Goal: Task Accomplishment & Management: Manage account settings

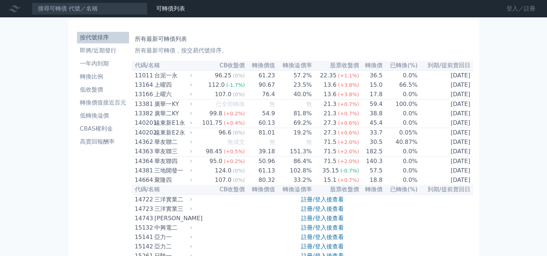
click at [509, 9] on link "登入／註冊" at bounding box center [521, 9] width 40 height 12
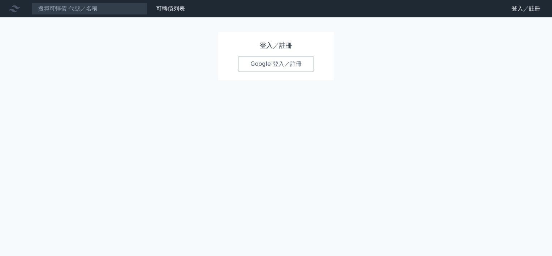
click at [267, 67] on link "Google 登入／註冊" at bounding box center [276, 63] width 75 height 15
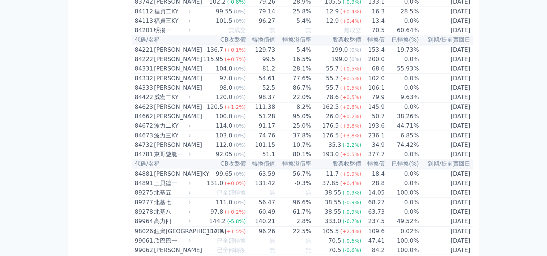
scroll to position [3867, 0]
